Goal: Task Accomplishment & Management: Manage account settings

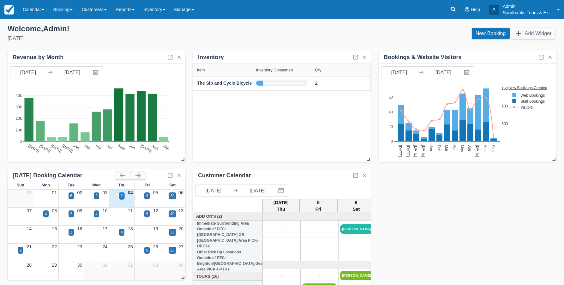
click at [123, 196] on div "2" at bounding box center [122, 196] width 2 height 6
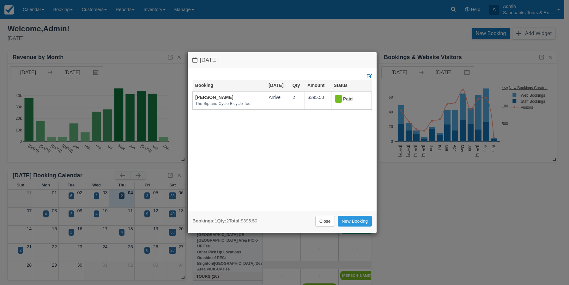
click at [98, 196] on div "[DATE] Booking [DATE] Qty Amount Status [PERSON_NAME] The Sip and Cycle Bicycle…" at bounding box center [284, 142] width 569 height 285
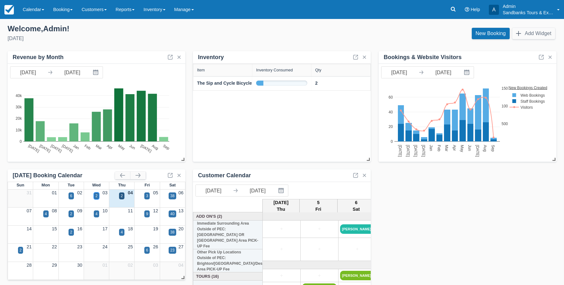
click at [98, 196] on div "2" at bounding box center [96, 195] width 5 height 7
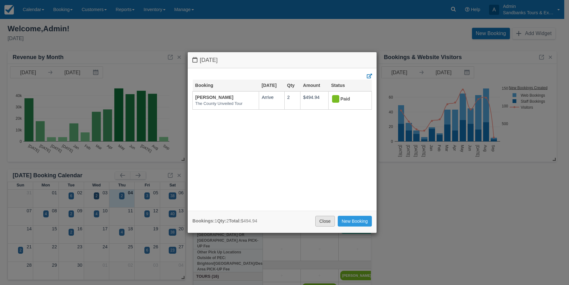
click at [321, 219] on link "Close" at bounding box center [325, 221] width 20 height 11
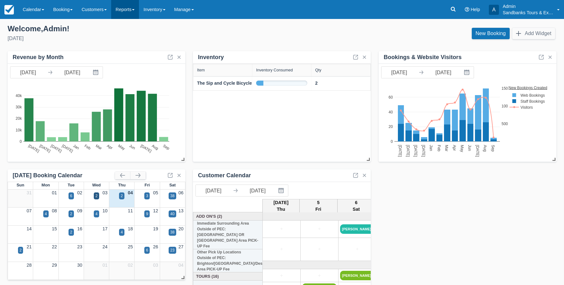
click at [128, 13] on link "Reports" at bounding box center [125, 9] width 28 height 19
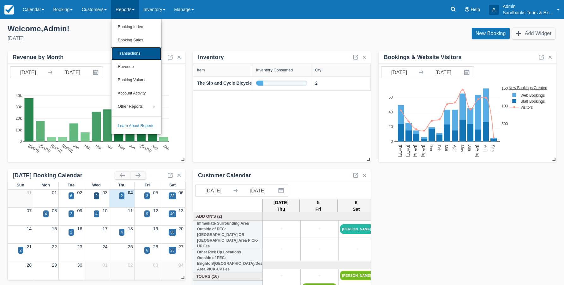
click at [124, 51] on link "Transactions" at bounding box center [137, 53] width 50 height 13
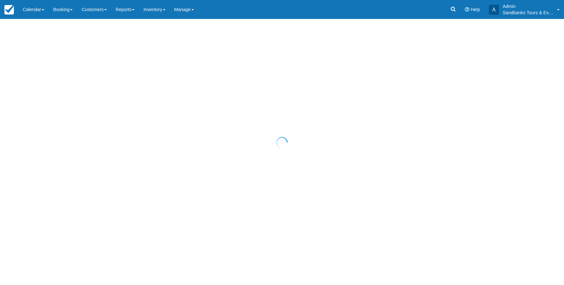
select select "10"
